Goal: Task Accomplishment & Management: Manage account settings

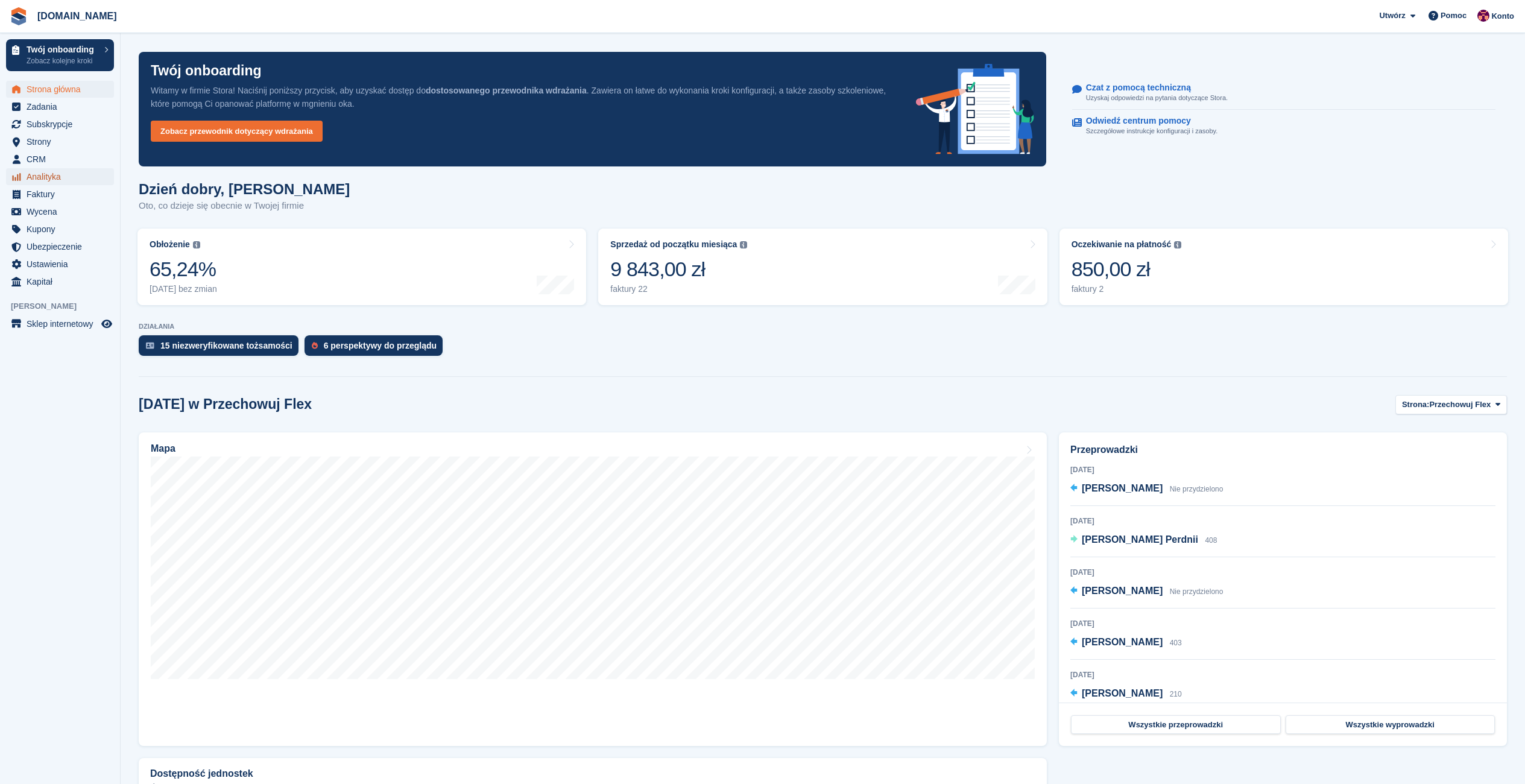
click at [50, 180] on span "Analityka" at bounding box center [63, 176] width 72 height 17
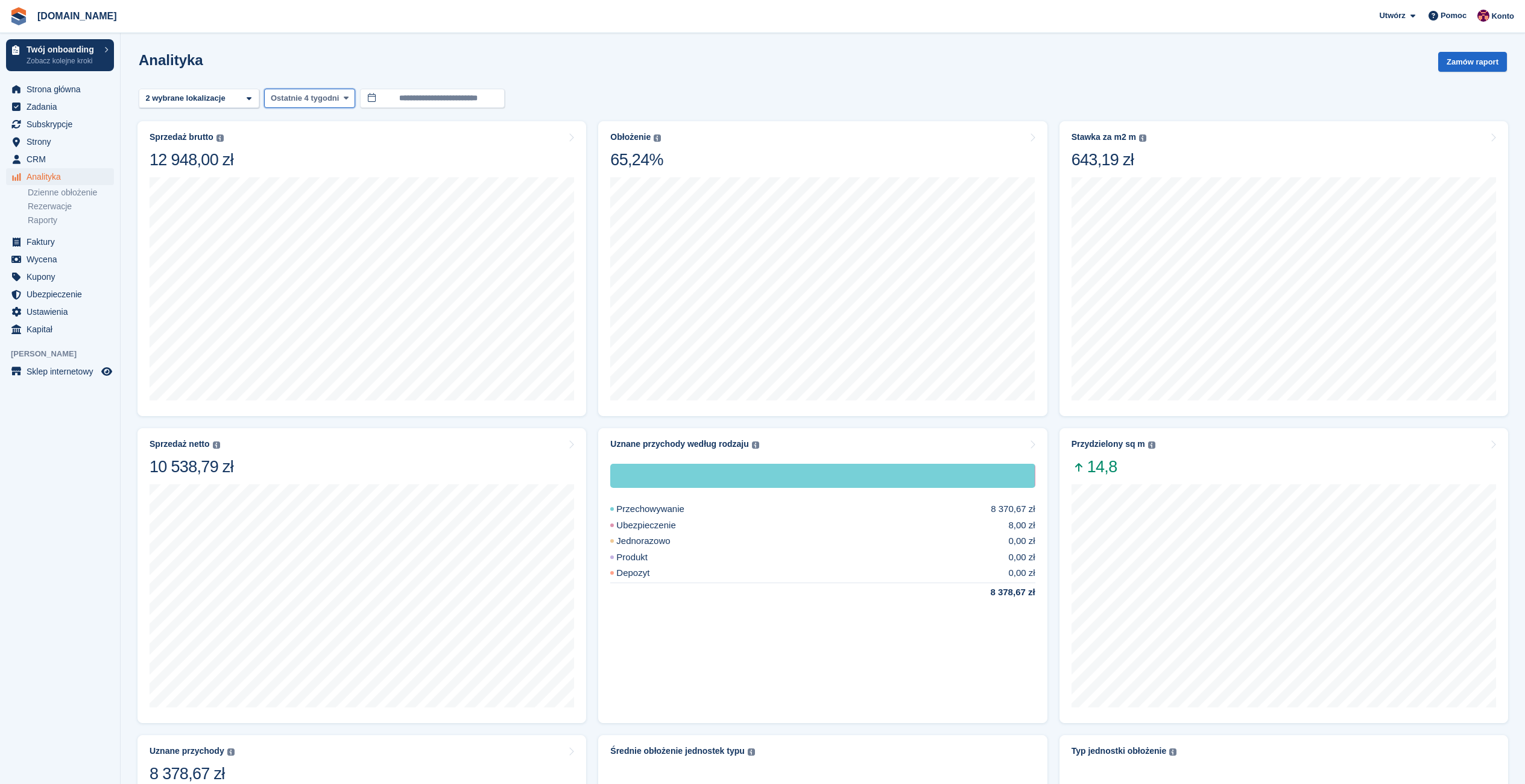
click at [342, 97] on span at bounding box center [346, 98] width 10 height 10
click at [356, 319] on link "Od początku roku" at bounding box center [323, 322] width 109 height 22
click at [46, 236] on span "Faktury" at bounding box center [63, 241] width 72 height 17
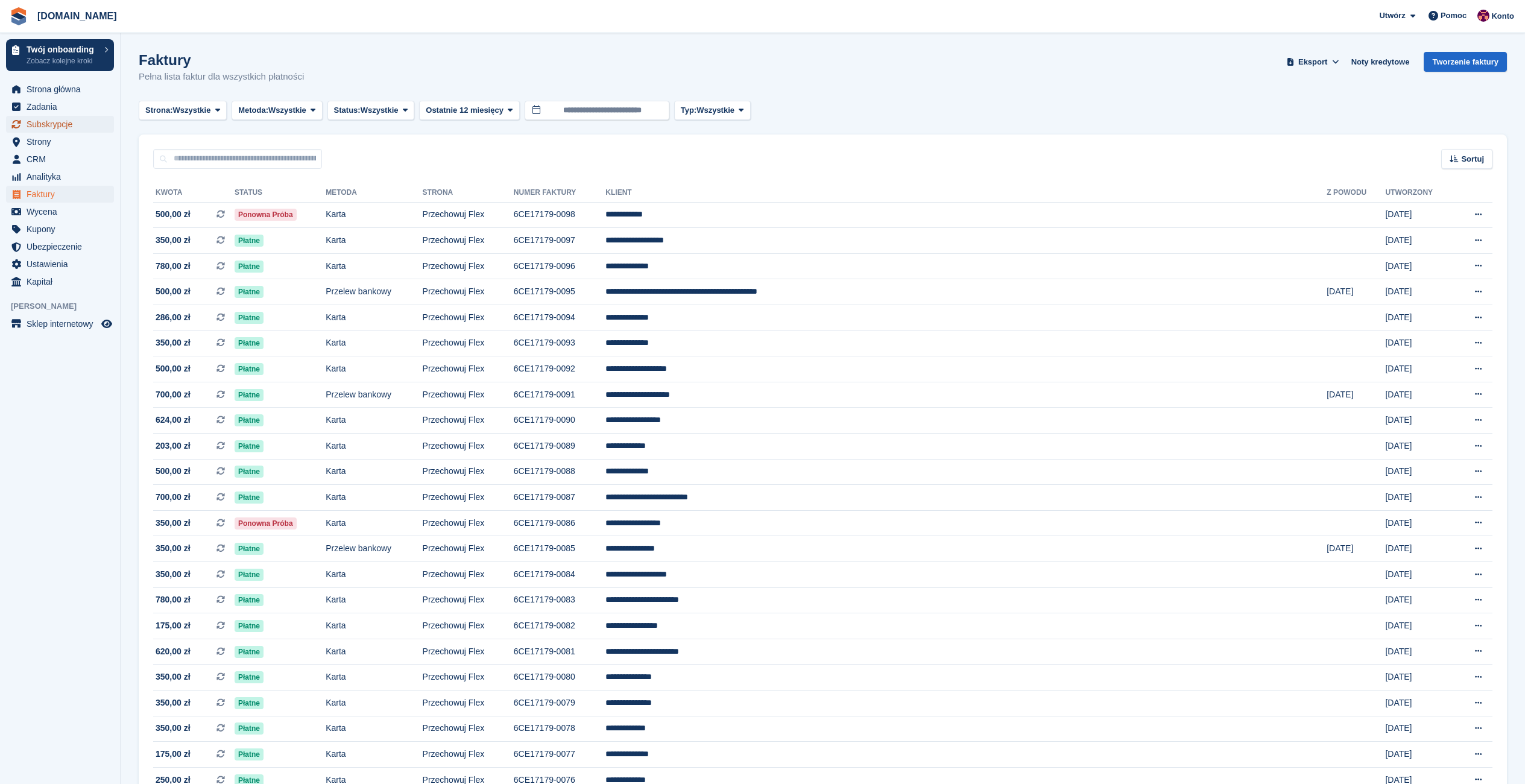
click at [39, 123] on span "Subskrypcje" at bounding box center [63, 123] width 72 height 17
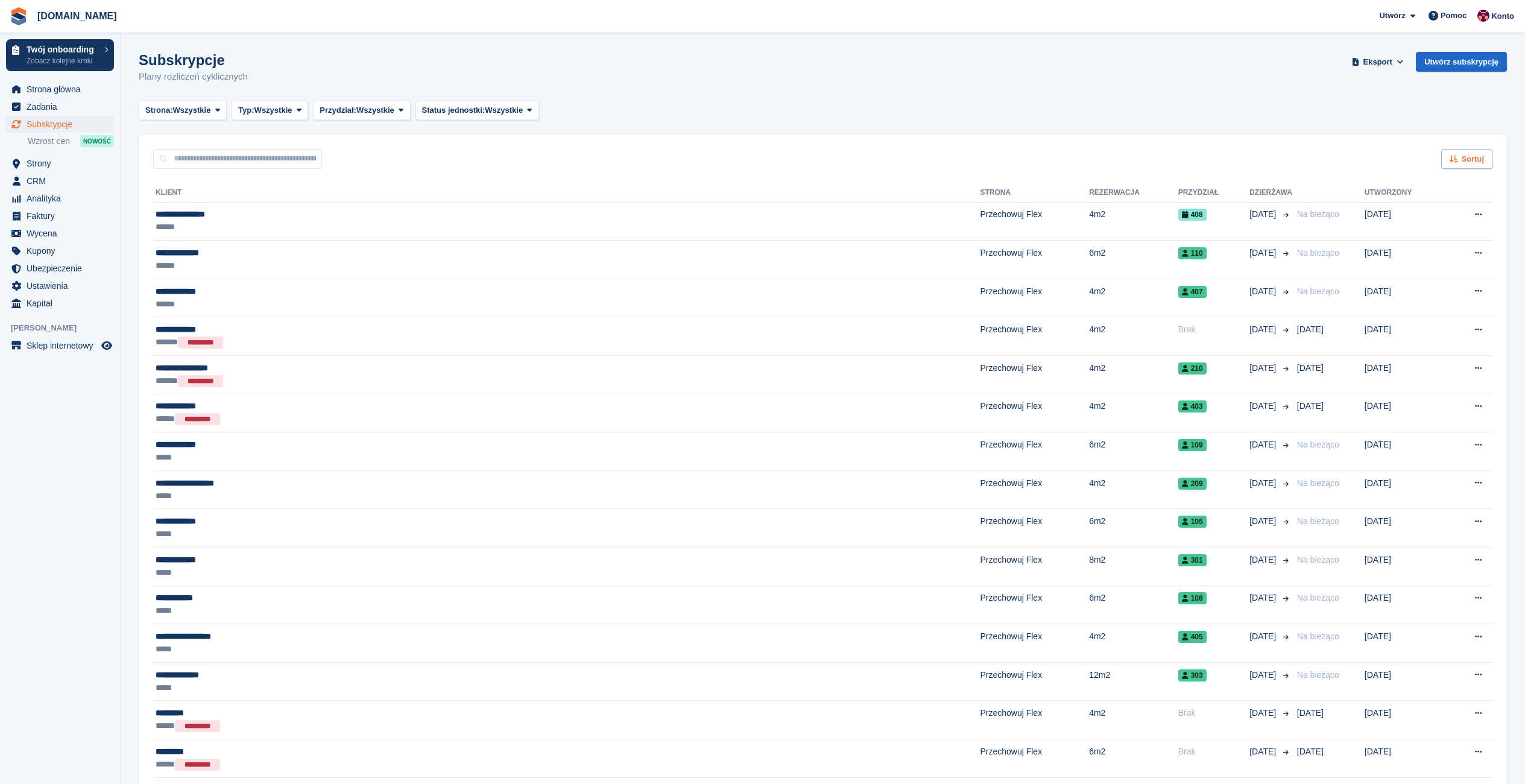
click at [1472, 149] on div "Sortuj Sort by Nazwa klienta Data utworzenia Data wprowadzenia Data wyprowadzki…" at bounding box center [823, 152] width 1369 height 35
click at [1475, 156] on span "Sortuj" at bounding box center [1473, 159] width 23 height 12
click at [1149, 71] on div "Subskrypcje Plany rozliczeń cyklicznych Eksport Eksport Subskrypcje Eksport CSV…" at bounding box center [823, 75] width 1369 height 46
click at [212, 118] on button "Strona: Wszystkie" at bounding box center [183, 110] width 88 height 20
click at [243, 114] on span "Typ:" at bounding box center [246, 110] width 16 height 12
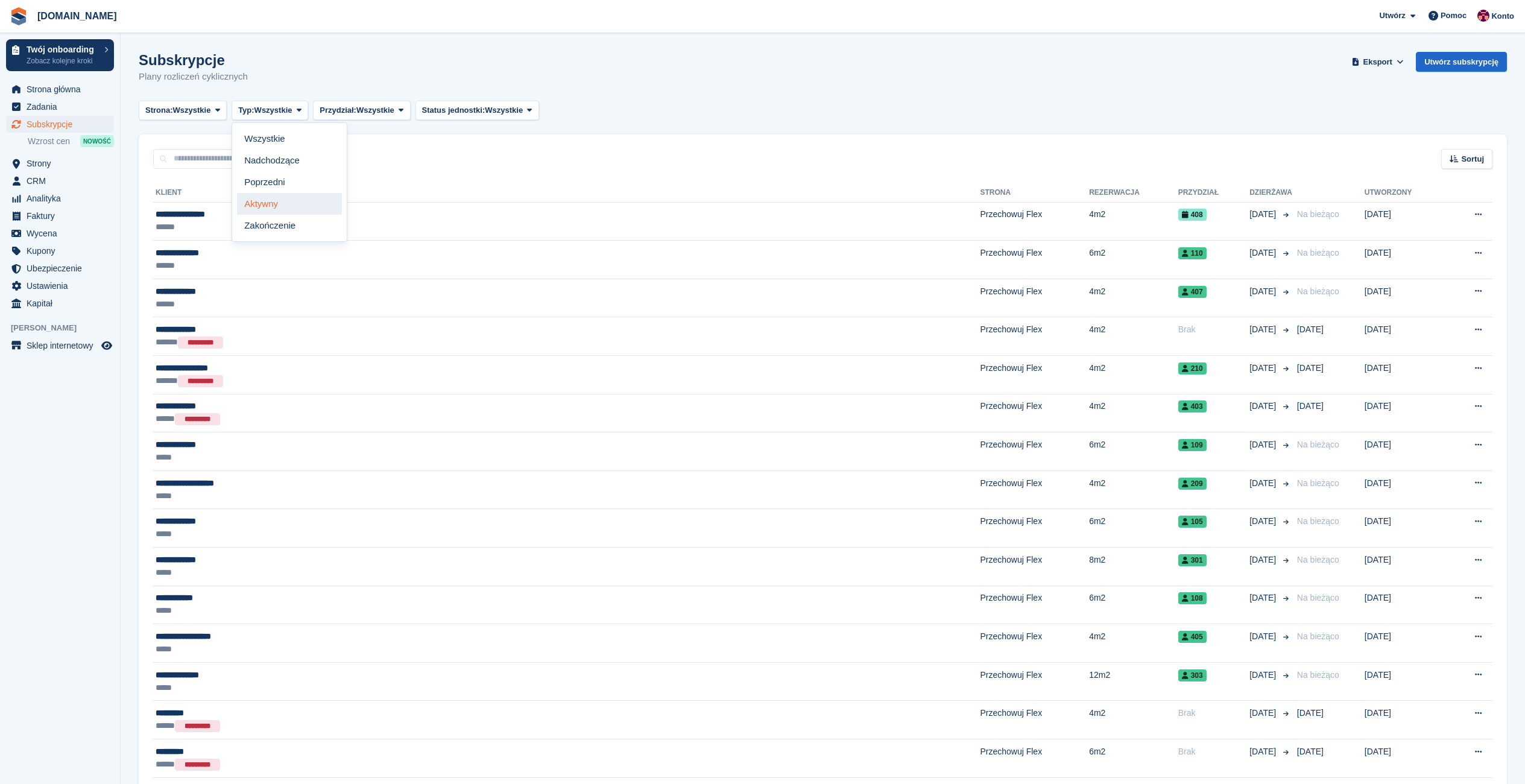
click at [283, 202] on link "Aktywny" at bounding box center [290, 203] width 105 height 22
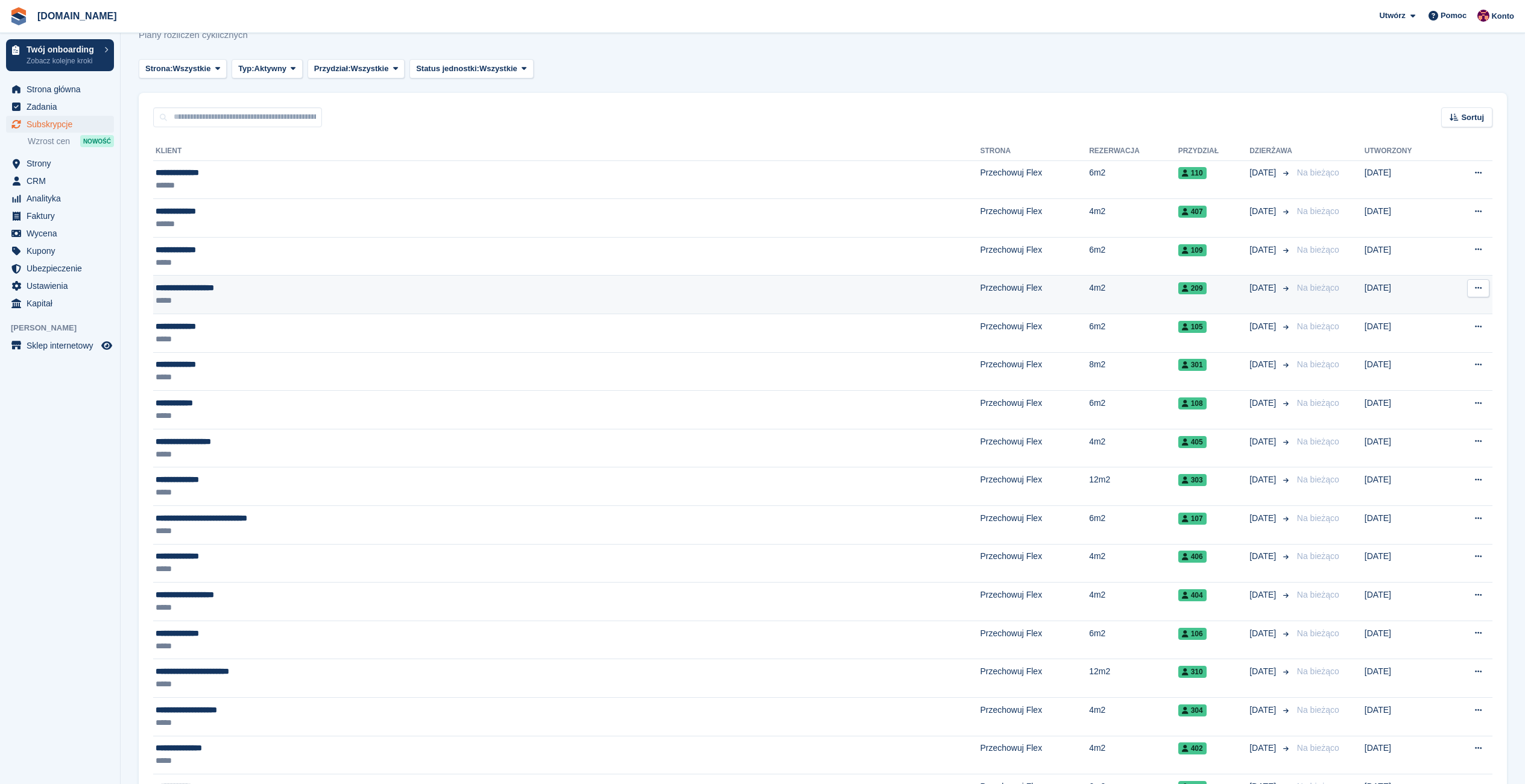
scroll to position [60, 0]
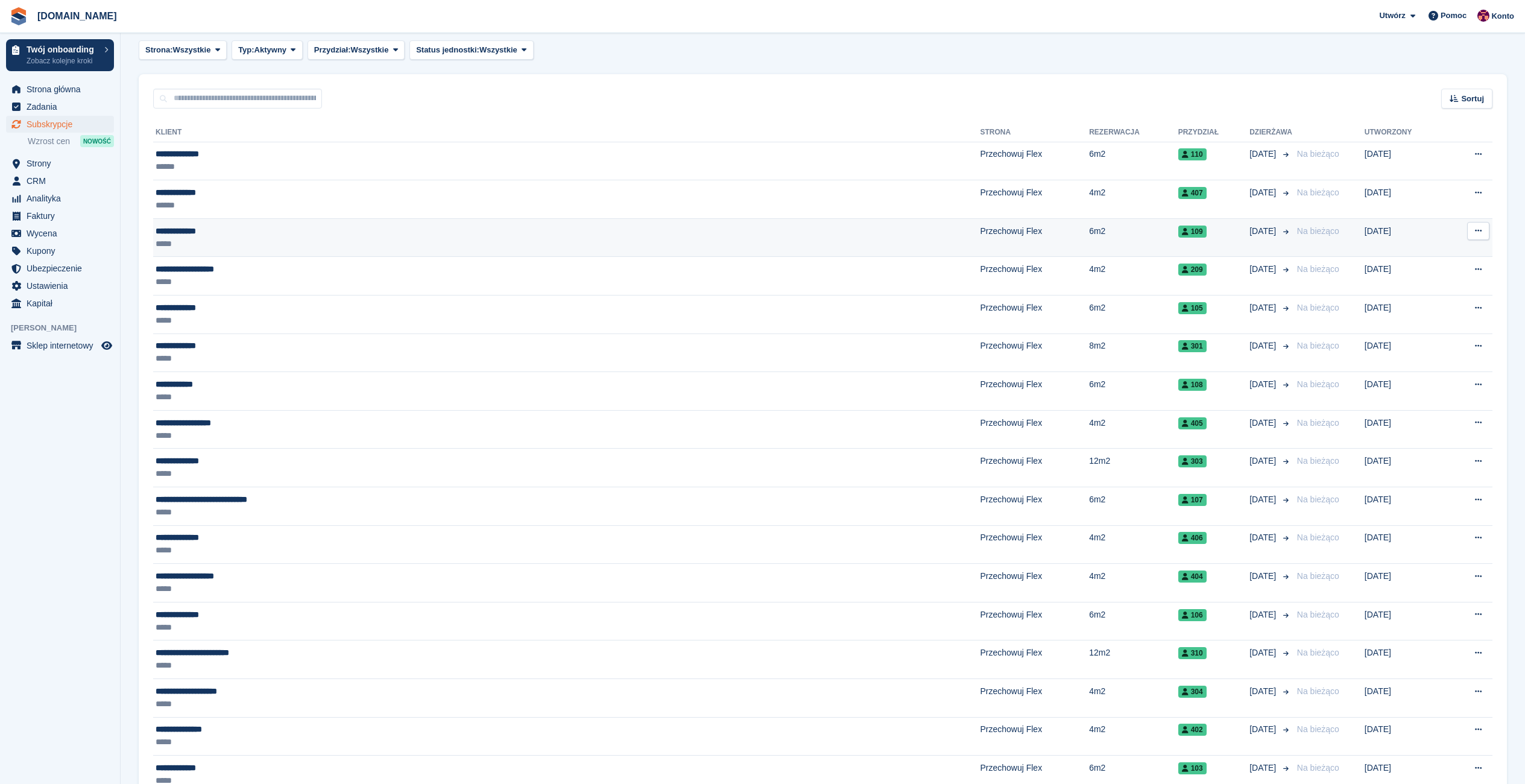
click at [1478, 231] on icon at bounding box center [1479, 230] width 7 height 8
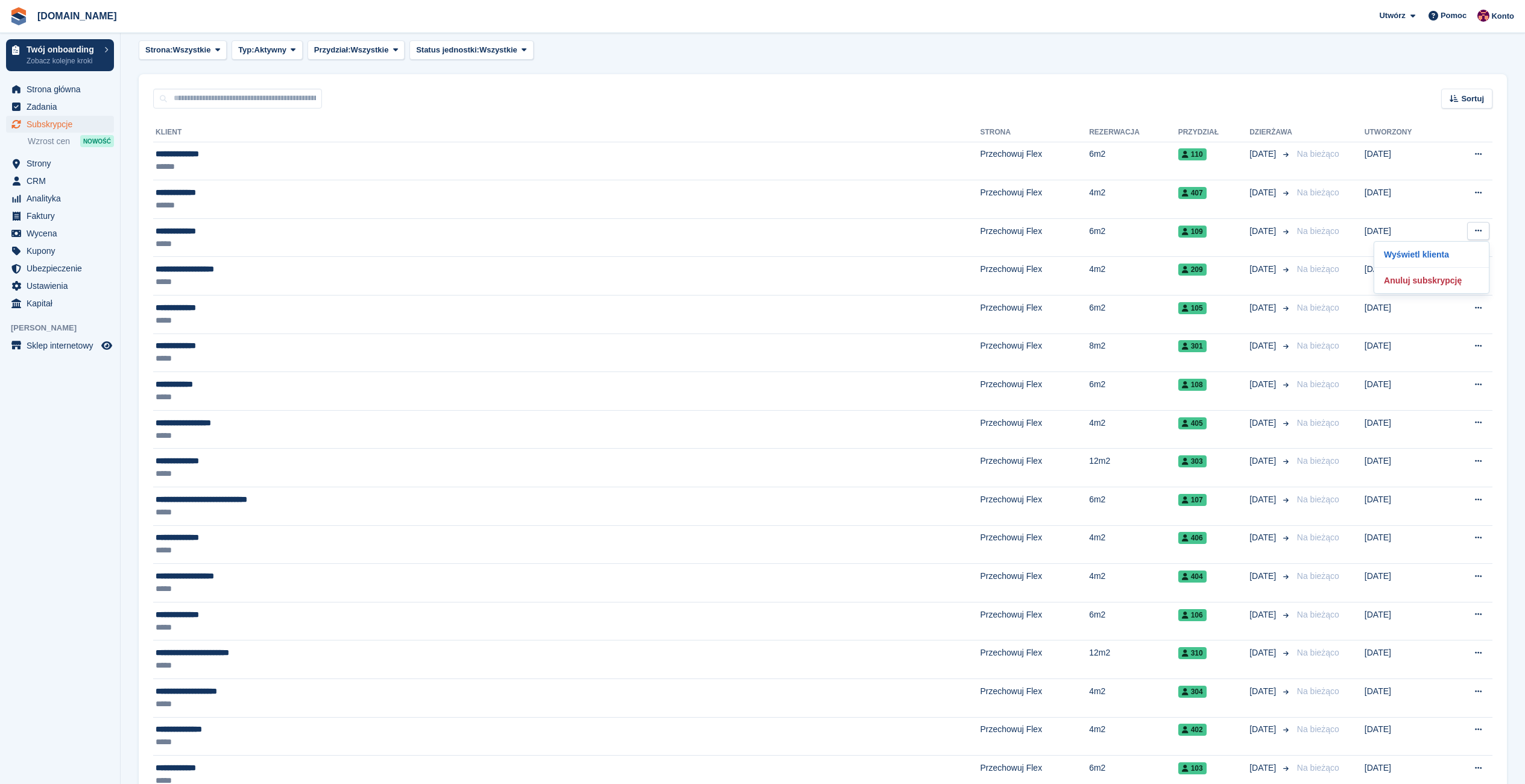
click at [1510, 267] on section "Subskrypcje Plany rozliczeń cyklicznych Eksport Eksport Subskrypcje Eksport CSV…" at bounding box center [823, 684] width 1405 height 1489
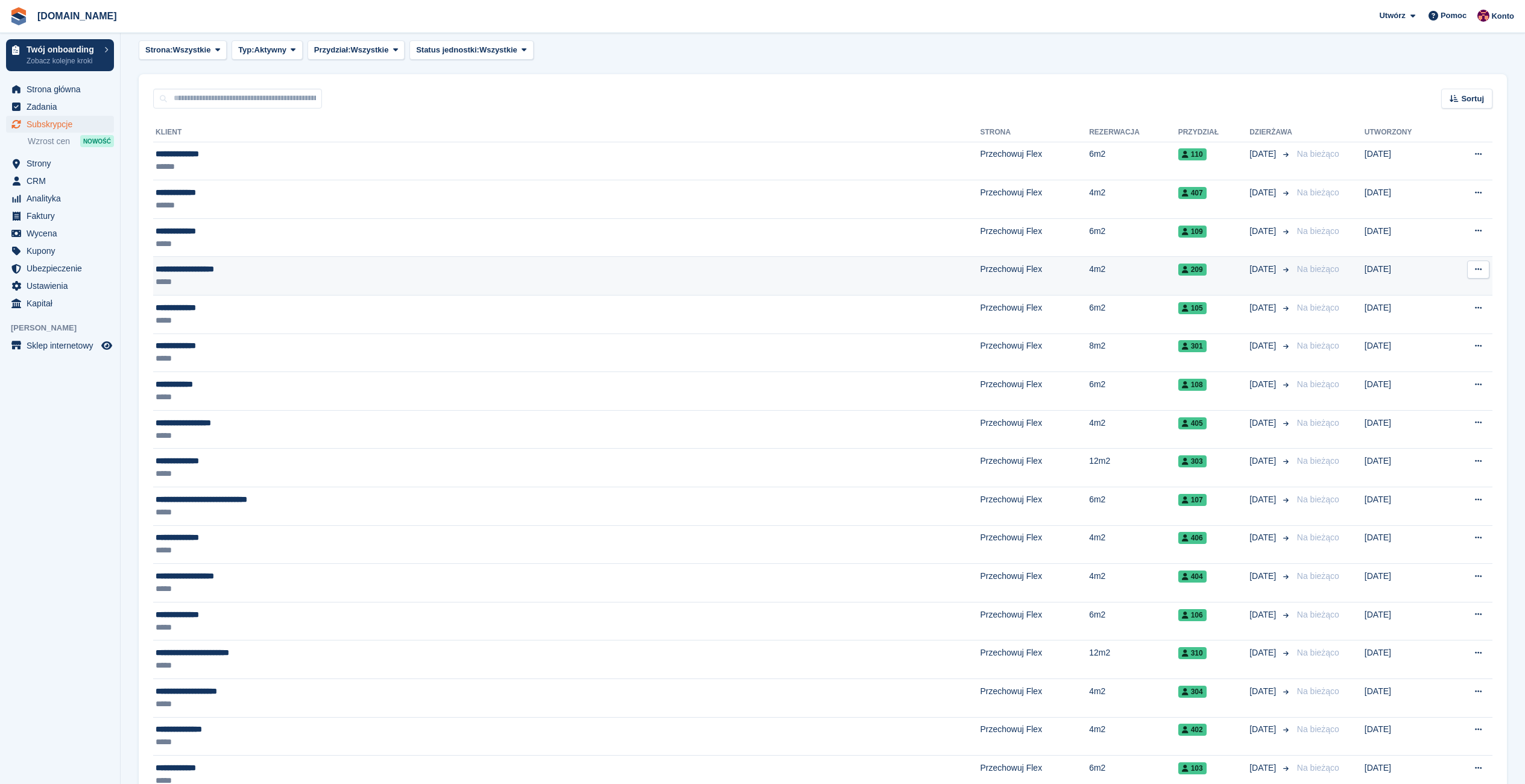
click at [1478, 273] on icon at bounding box center [1479, 269] width 7 height 8
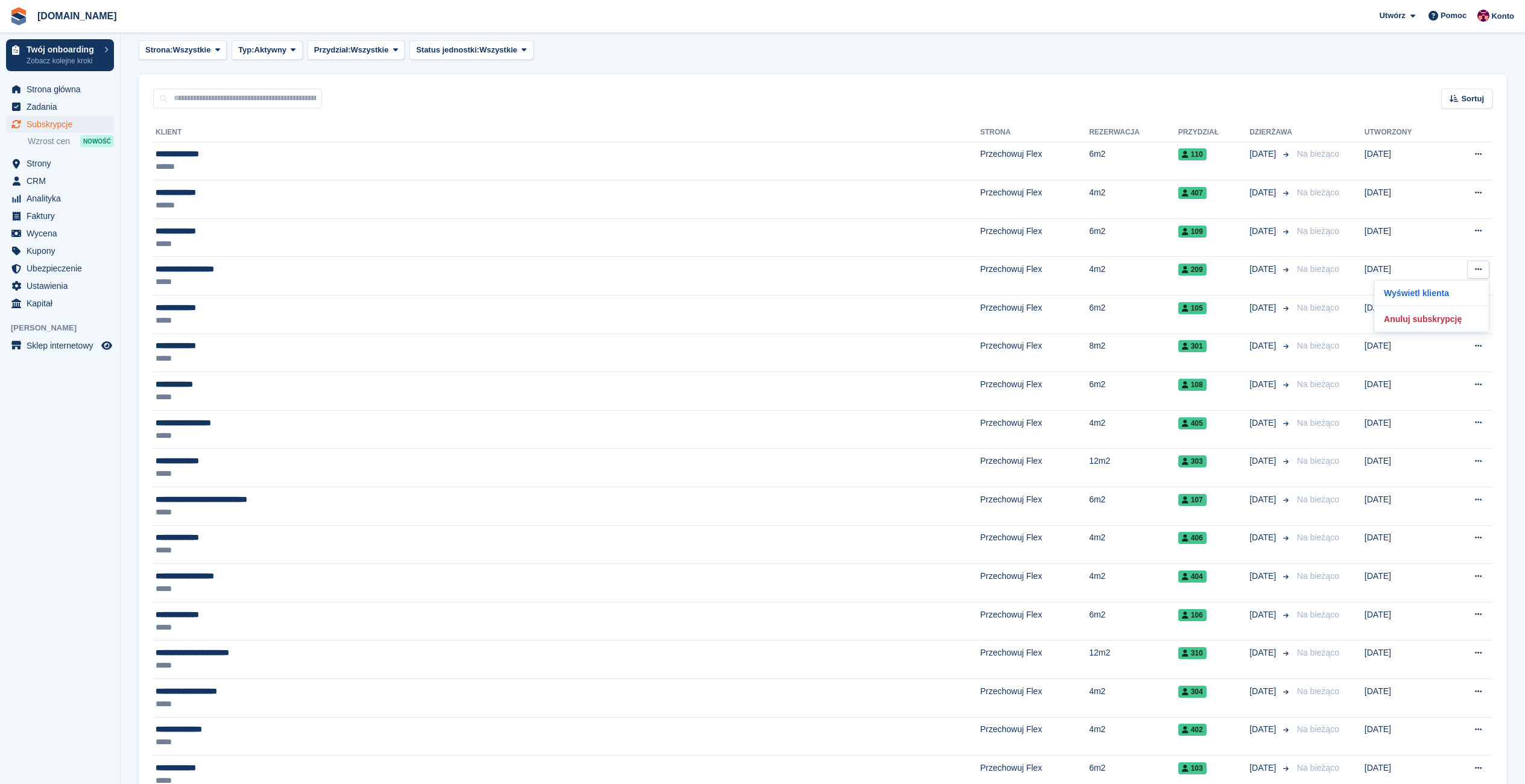
click at [1503, 290] on div "**********" at bounding box center [823, 743] width 1369 height 1270
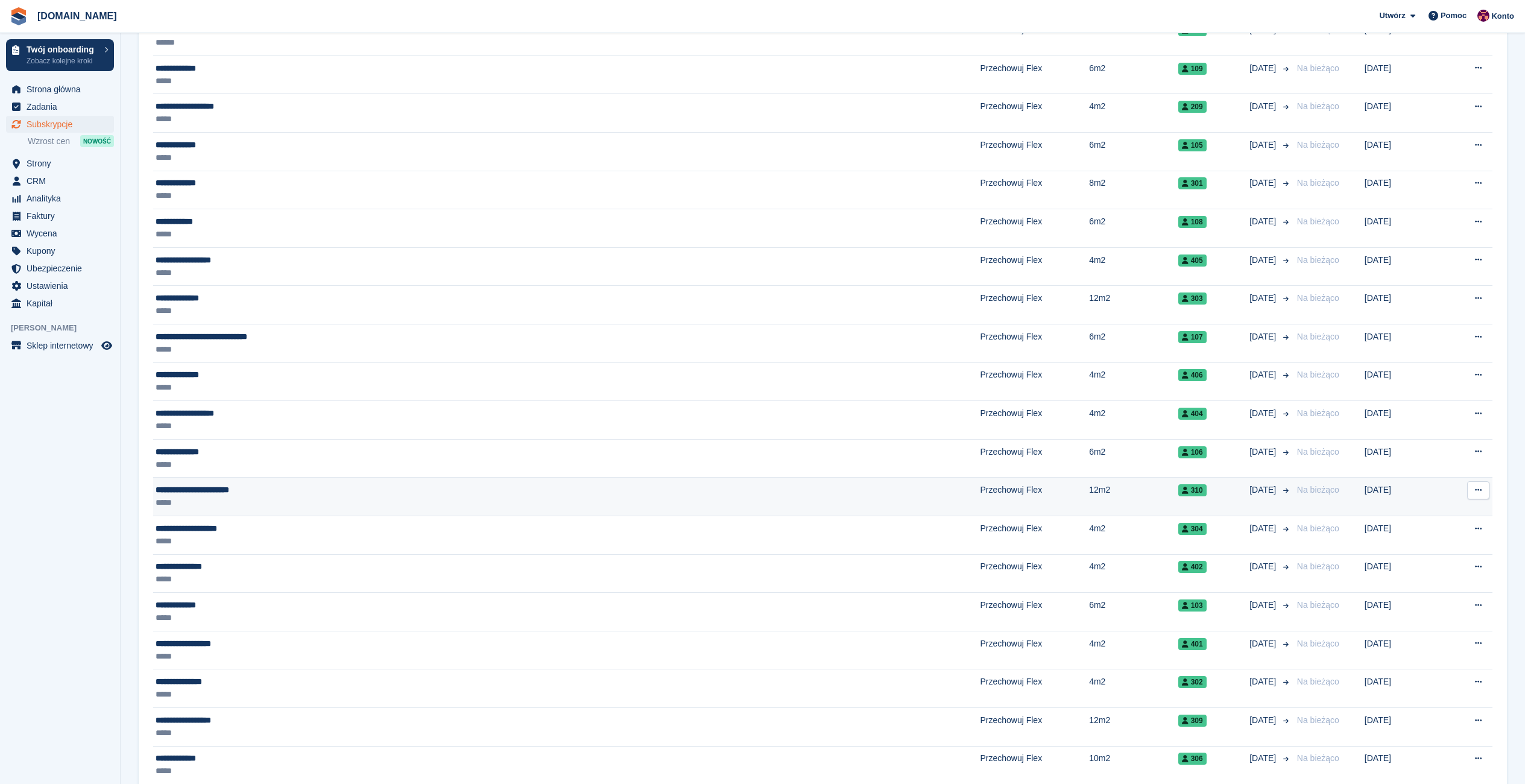
scroll to position [0, 0]
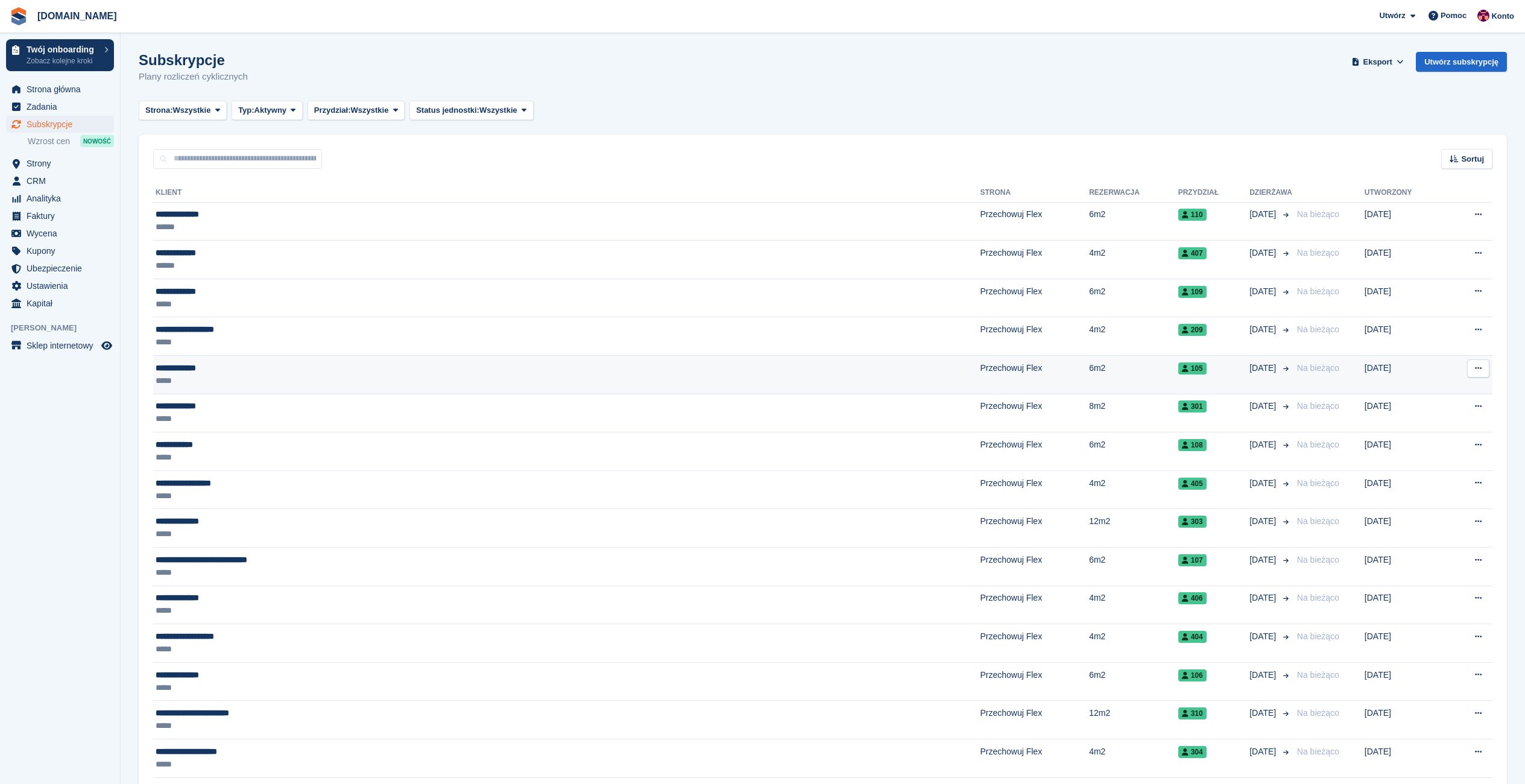
click at [1475, 363] on button at bounding box center [1479, 368] width 23 height 18
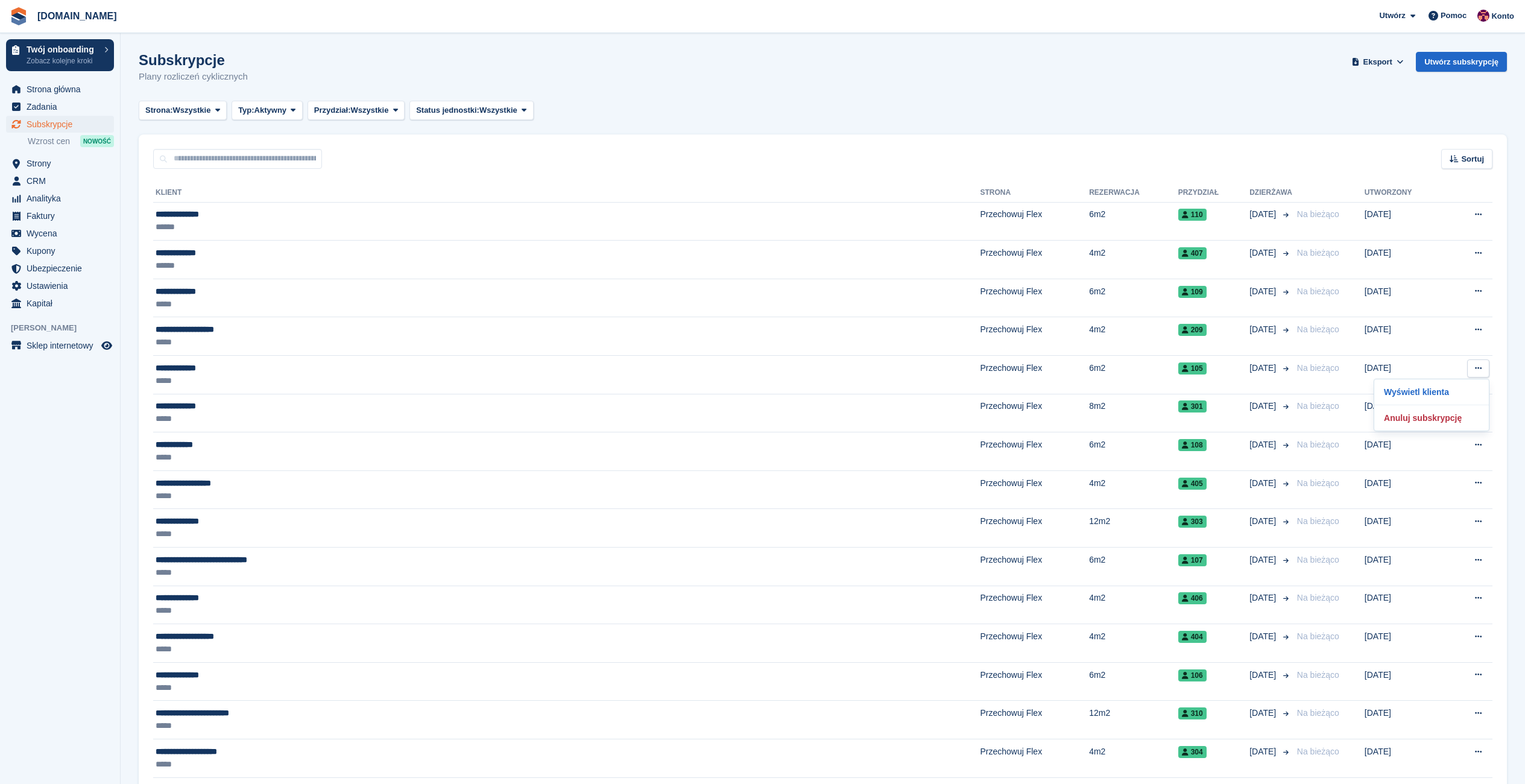
click at [1475, 402] on icon at bounding box center [1479, 406] width 7 height 8
click at [1508, 448] on section "Subskrypcje Plany rozliczeń cyklicznych Eksport Eksport Subskrypcje Eksport CSV…" at bounding box center [823, 744] width 1405 height 1489
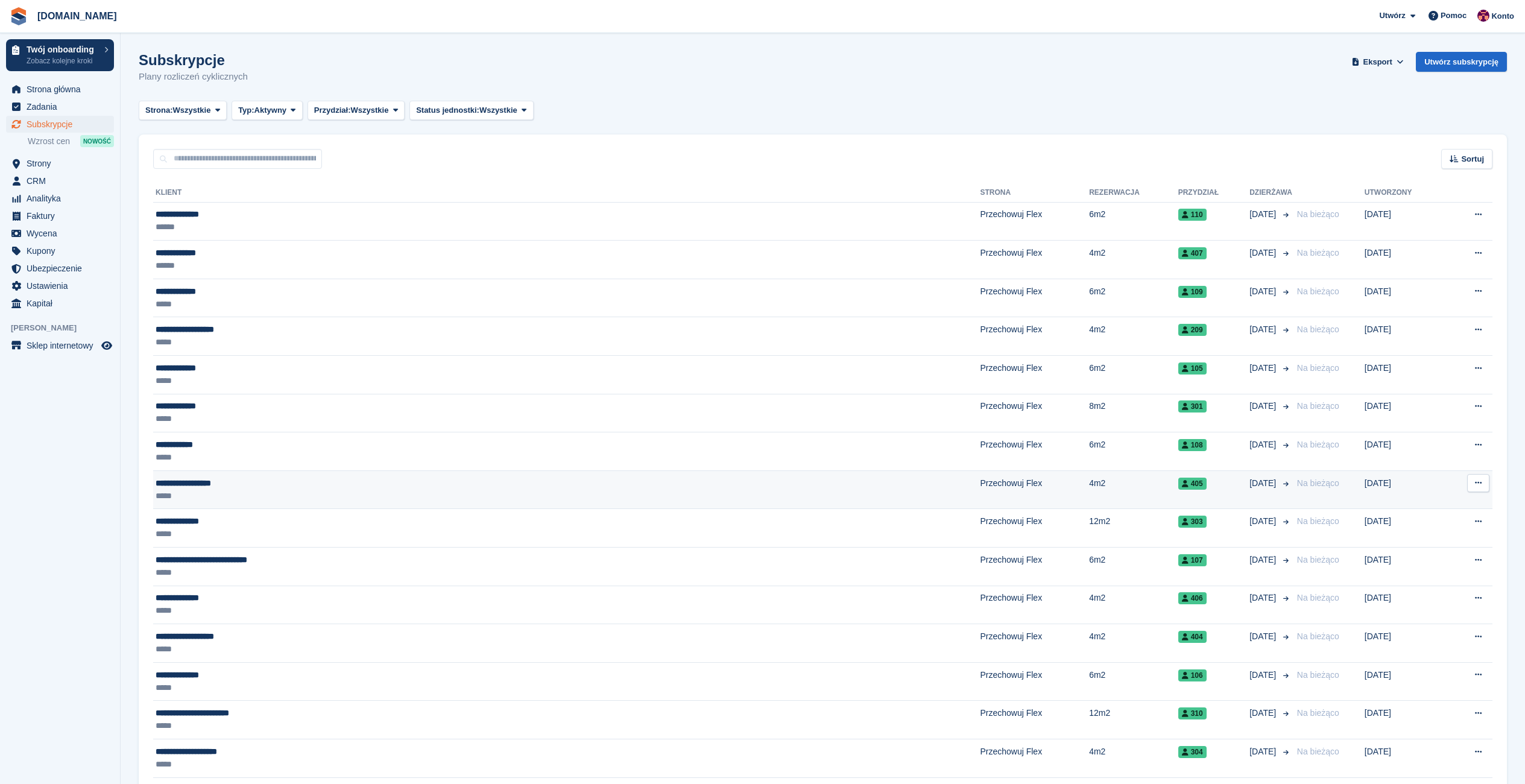
click at [1475, 479] on icon at bounding box center [1479, 482] width 7 height 8
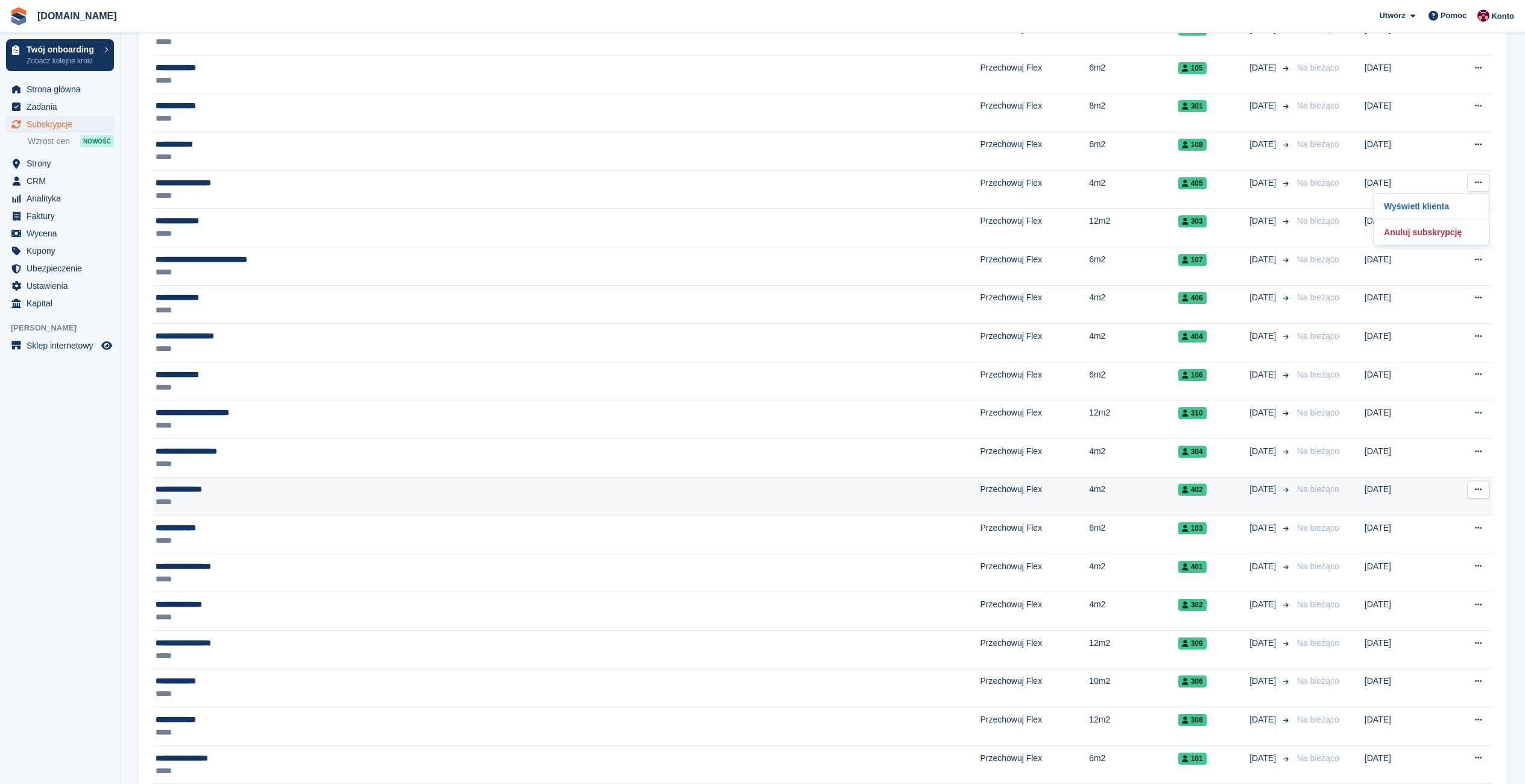
scroll to position [302, 0]
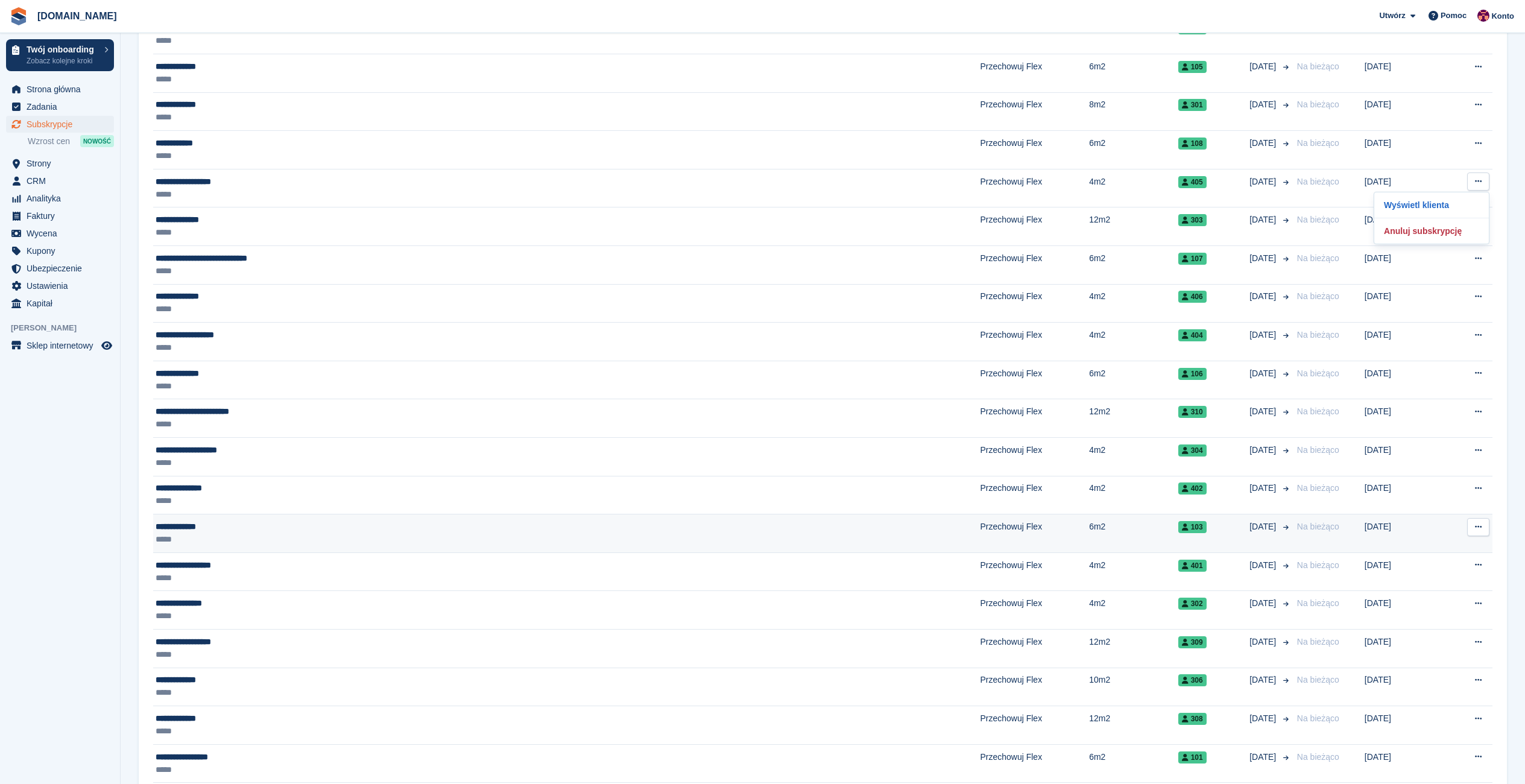
click at [1484, 524] on button at bounding box center [1479, 527] width 23 height 18
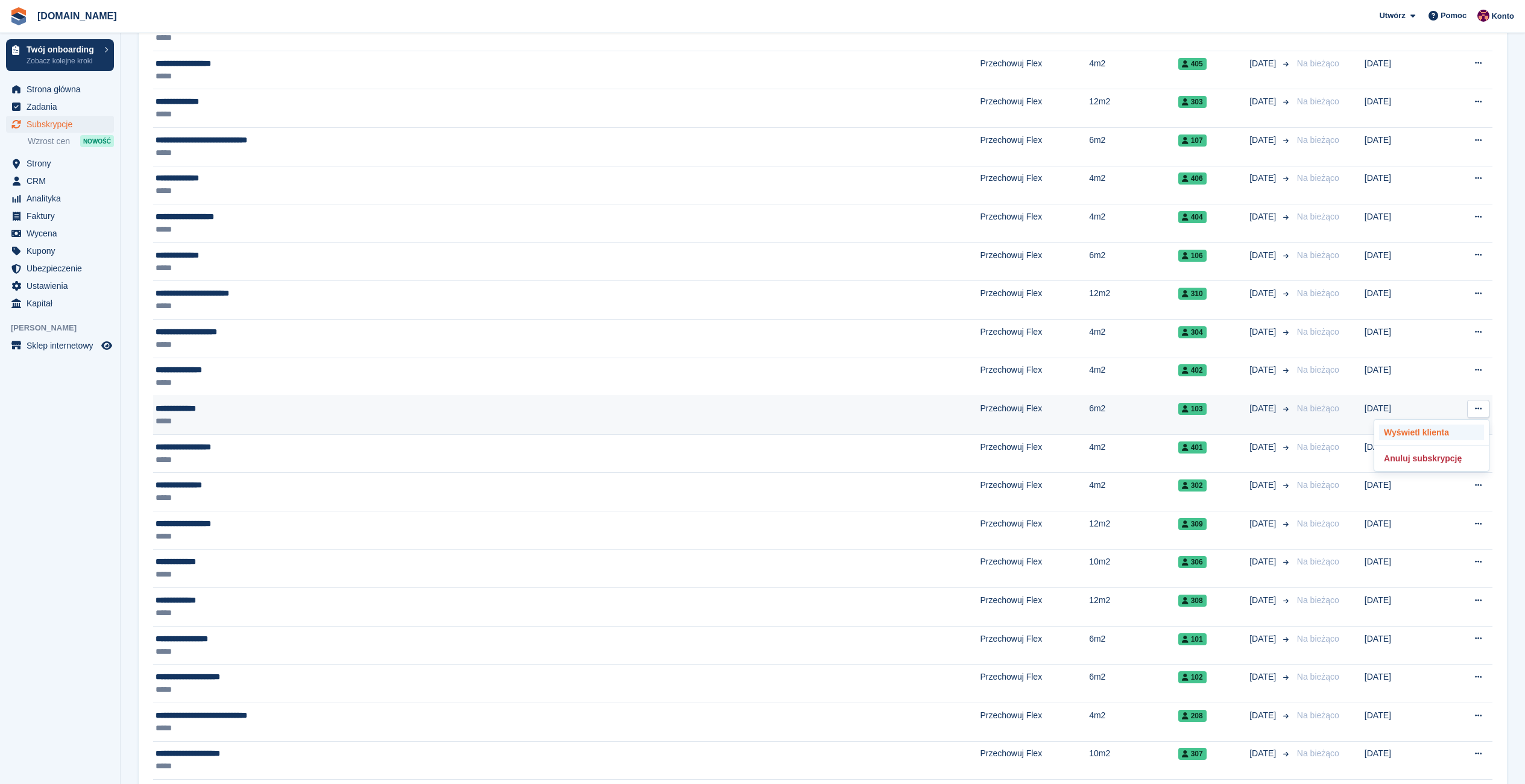
scroll to position [422, 0]
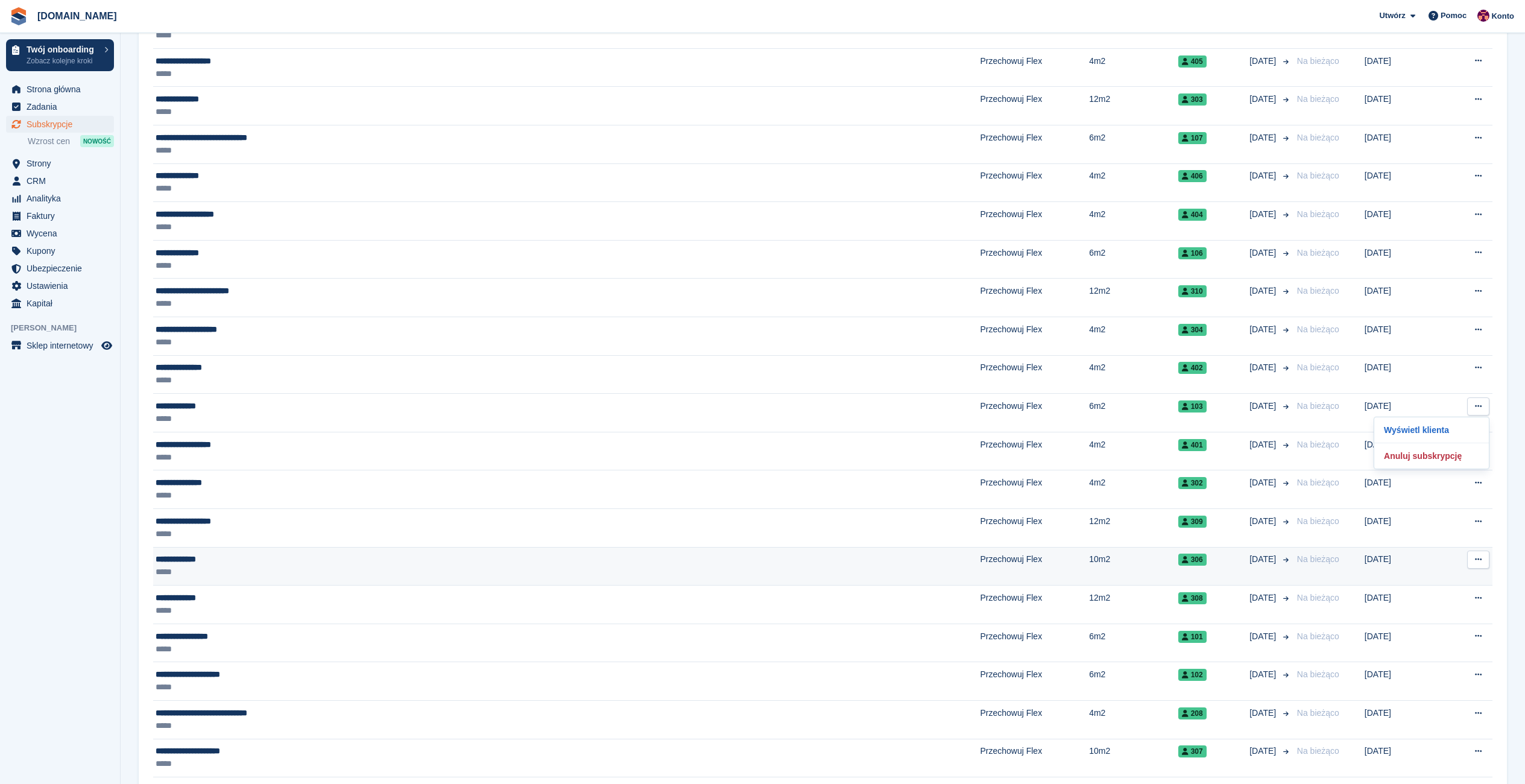
click at [1484, 555] on button at bounding box center [1479, 559] width 23 height 18
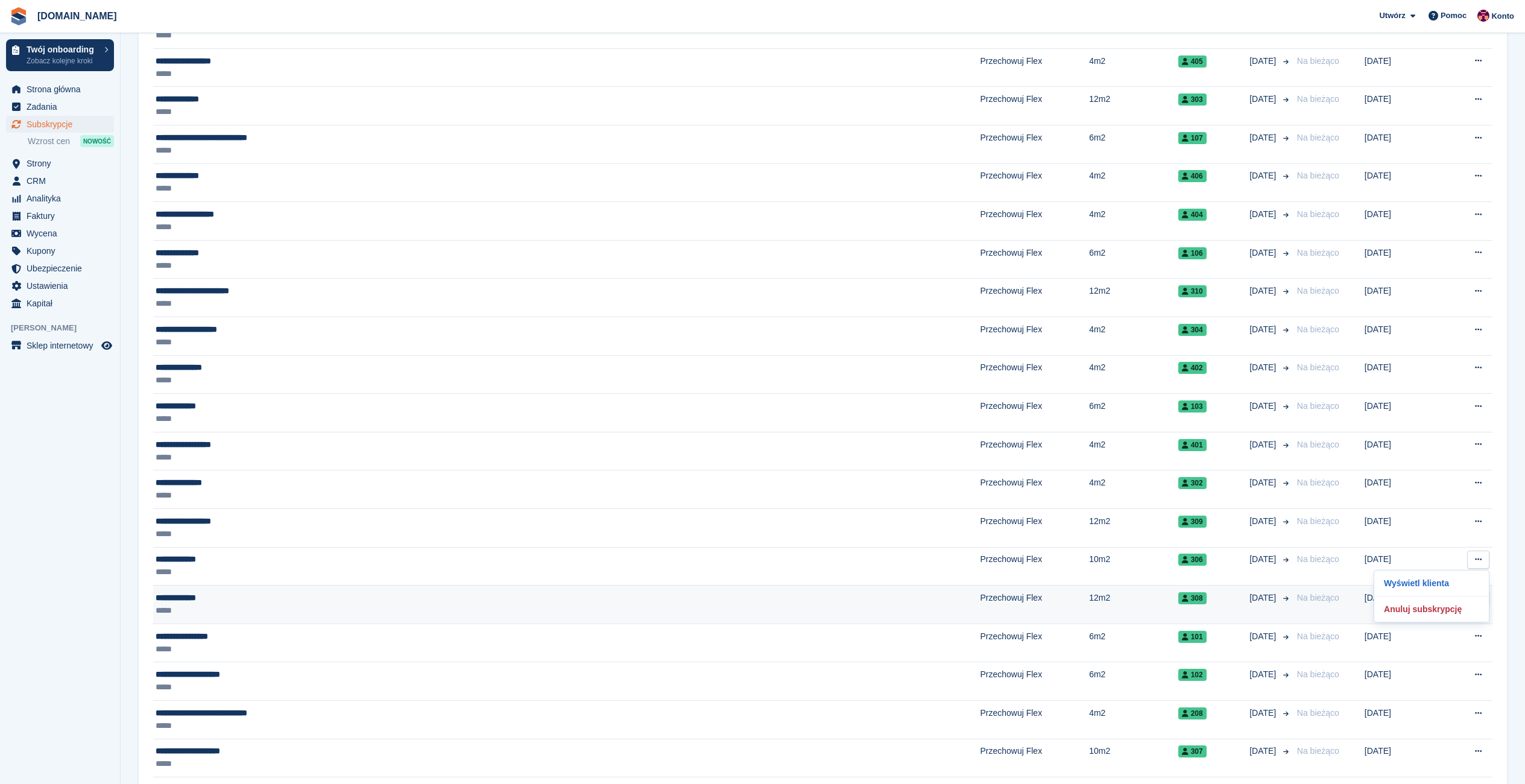
drag, startPoint x: 1513, startPoint y: 588, endPoint x: 1492, endPoint y: 591, distance: 21.2
click at [1511, 587] on section "Subskrypcje Plany rozliczeń cyklicznych Eksport Eksport Subskrypcje Eksport CSV…" at bounding box center [823, 322] width 1405 height 1489
click at [1474, 596] on button at bounding box center [1479, 598] width 23 height 18
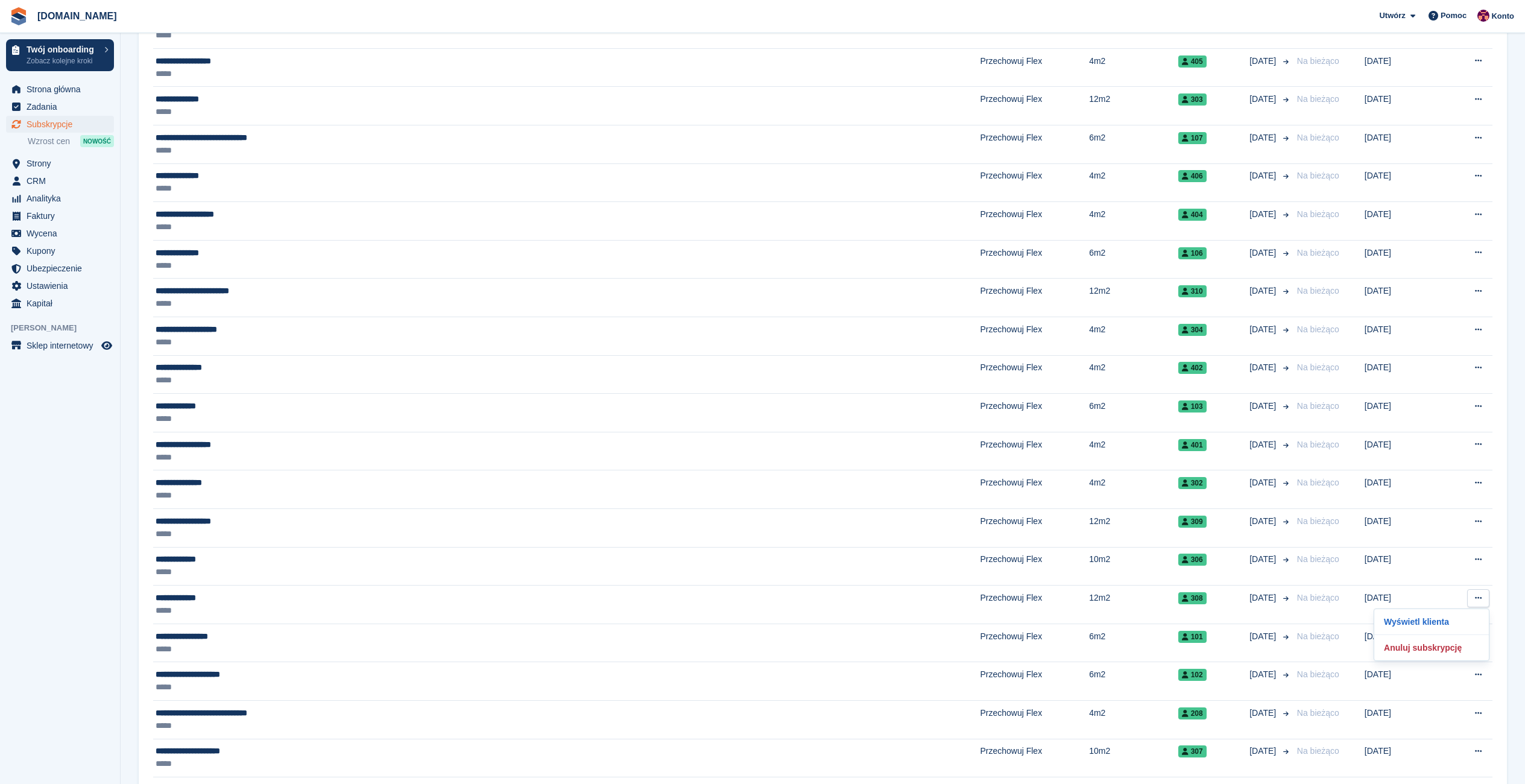
click at [1510, 617] on section "Subskrypcje Plany rozliczeń cyklicznych Eksport Eksport Subskrypcje Eksport CSV…" at bounding box center [823, 322] width 1405 height 1489
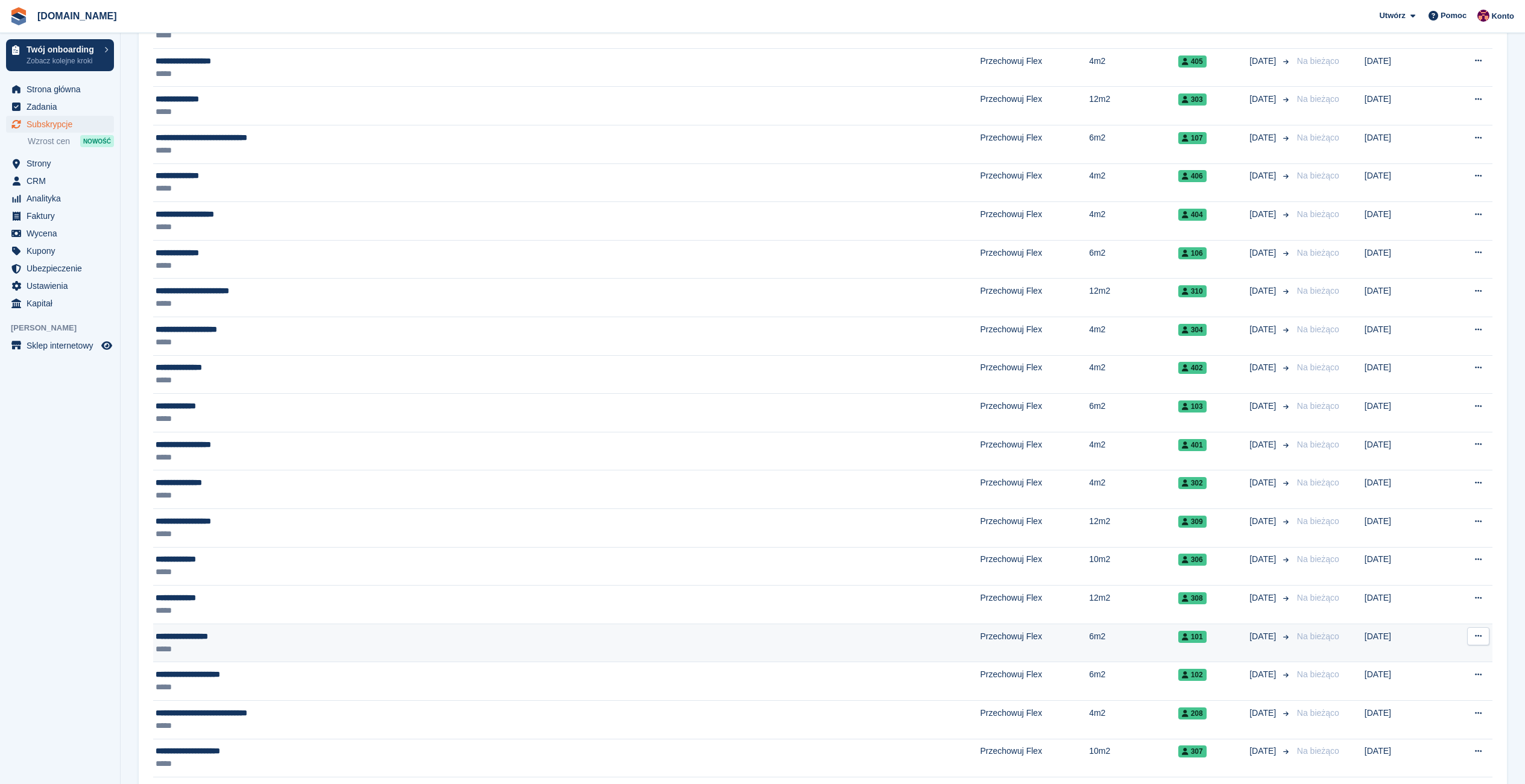
click at [1470, 632] on button at bounding box center [1479, 635] width 23 height 18
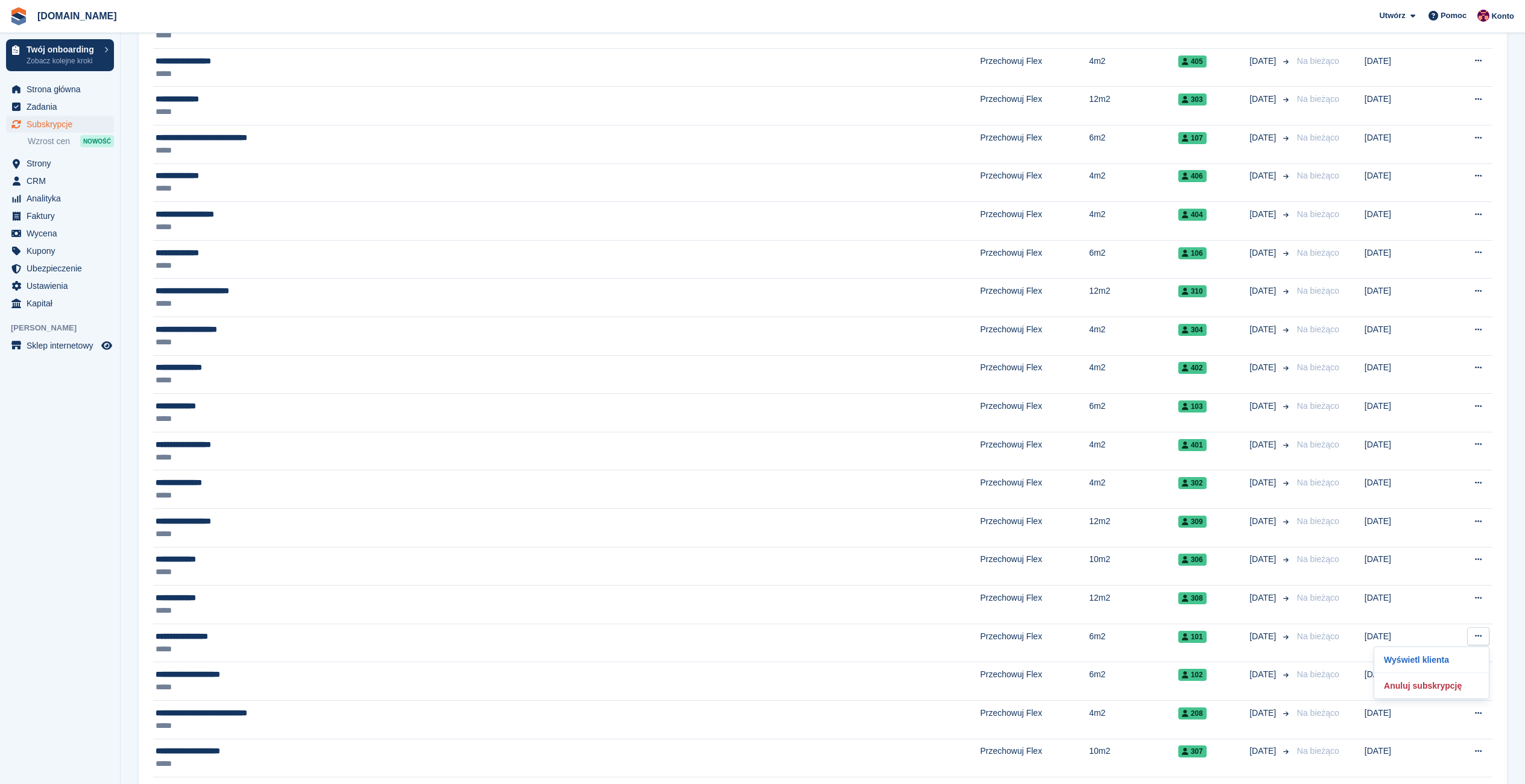
click at [1510, 651] on section "Subskrypcje Plany rozliczeń cyklicznych Eksport Eksport Subskrypcje Eksport CSV…" at bounding box center [823, 322] width 1405 height 1489
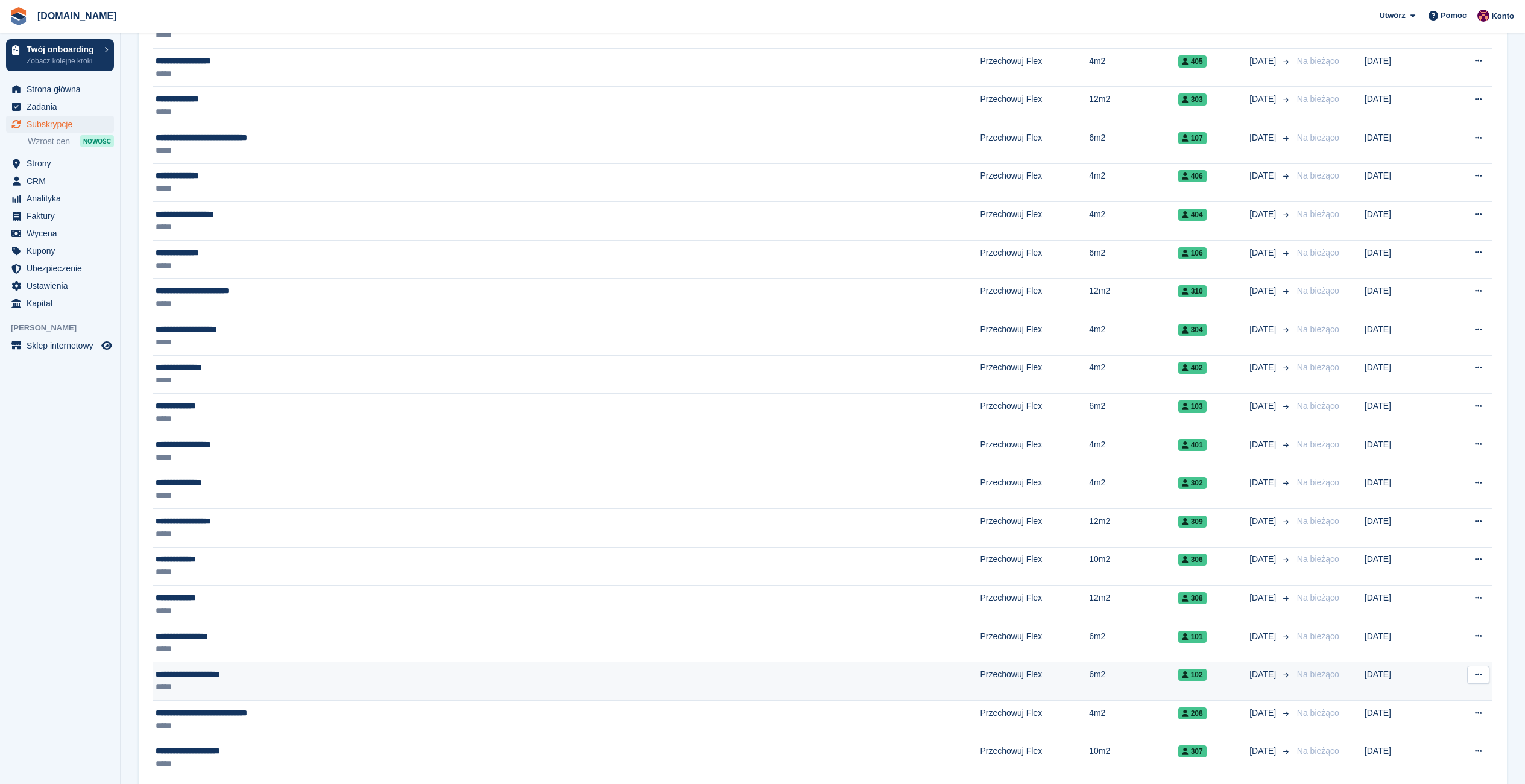
click at [1474, 678] on button at bounding box center [1479, 674] width 23 height 18
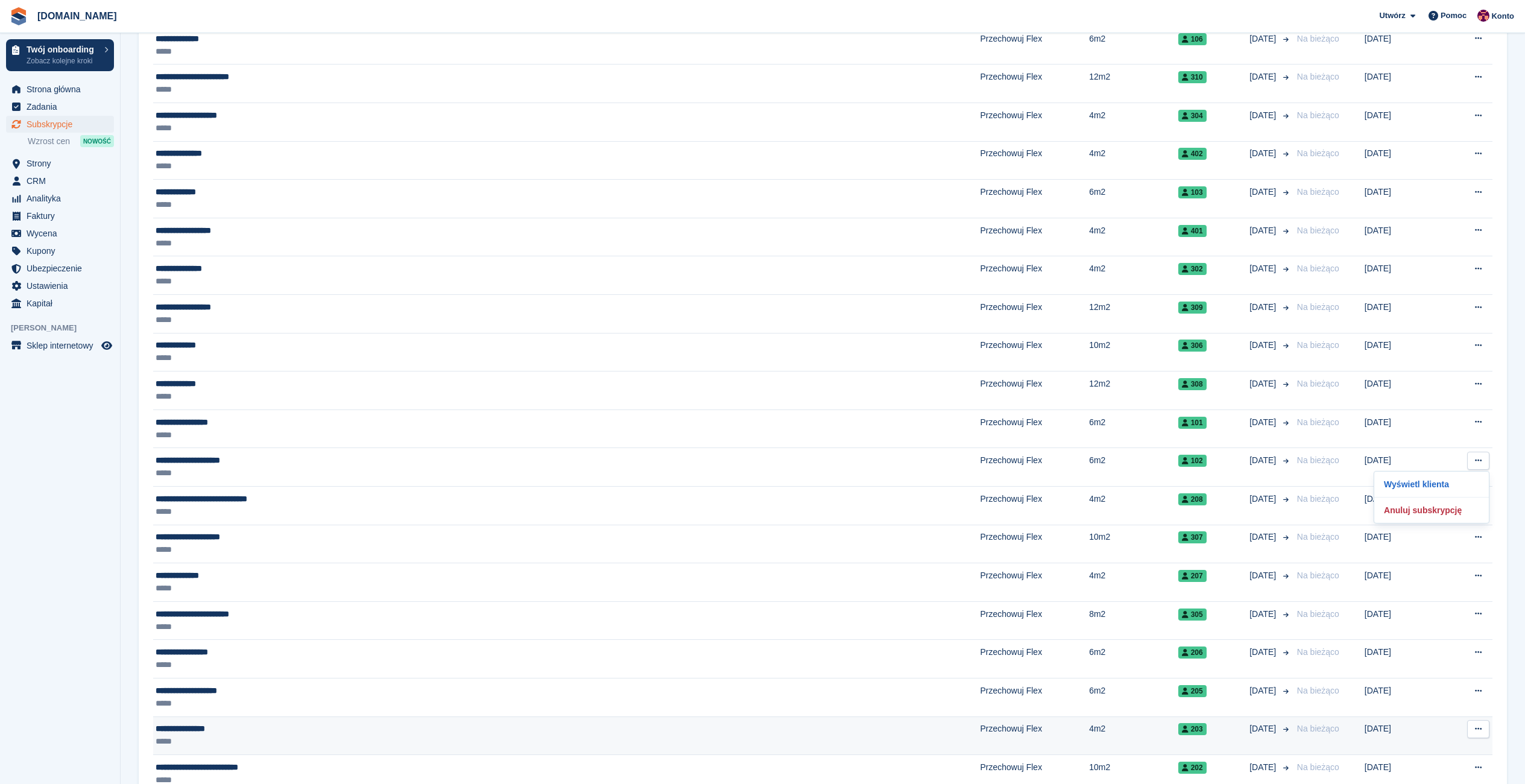
scroll to position [706, 0]
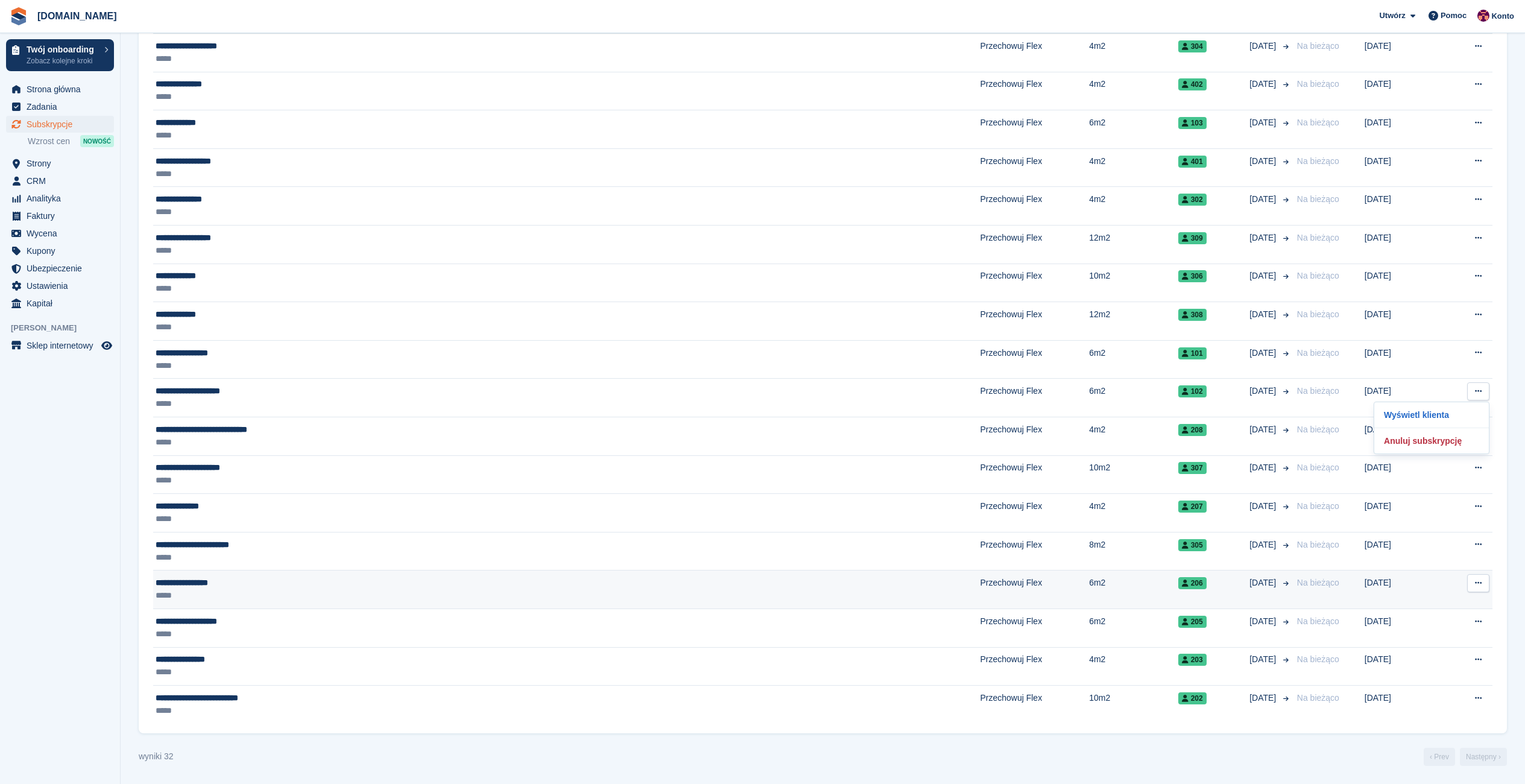
click at [1485, 582] on button at bounding box center [1479, 582] width 23 height 18
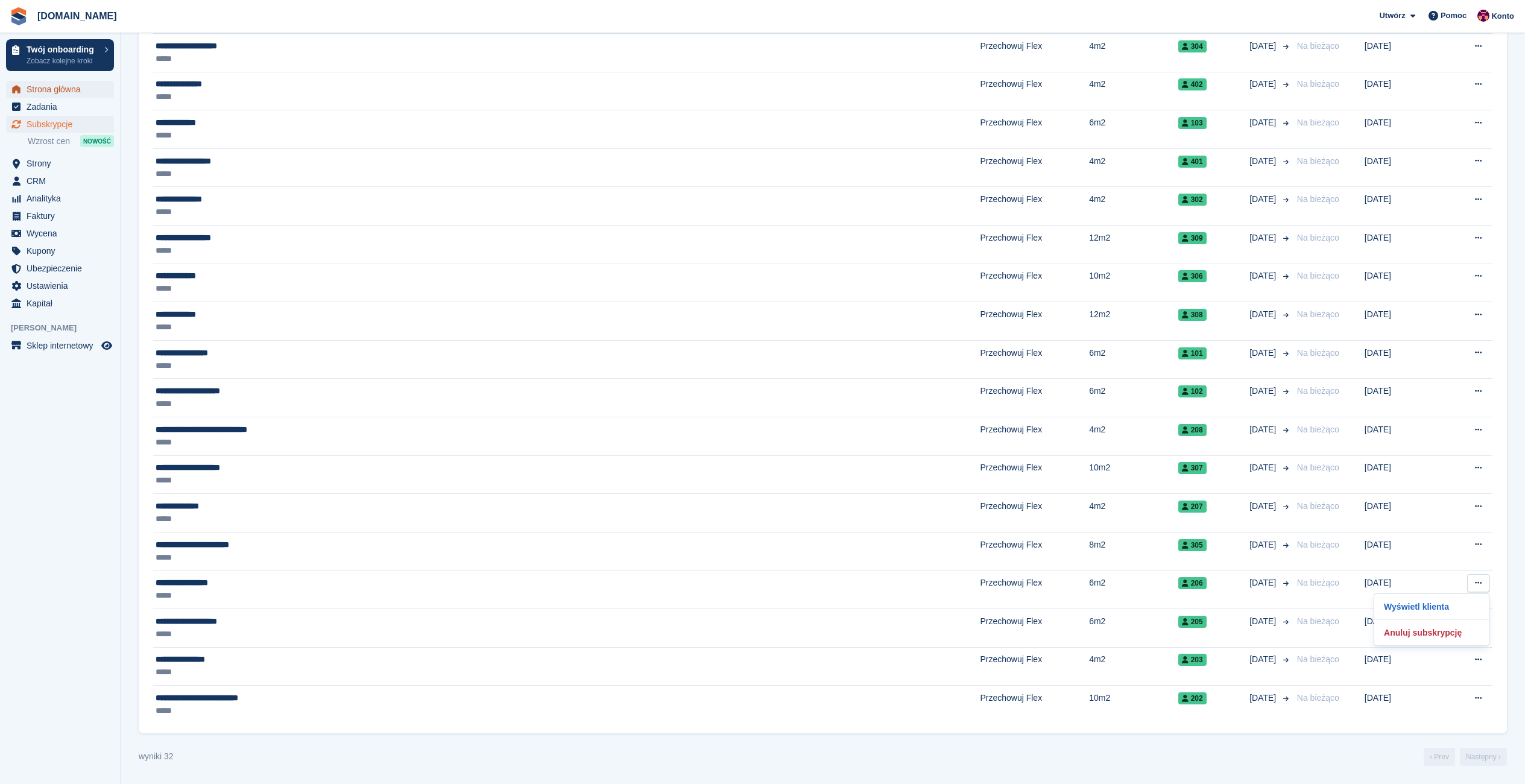
click at [46, 91] on span "Strona główna" at bounding box center [63, 89] width 72 height 17
